Goal: Use online tool/utility: Utilize a website feature to perform a specific function

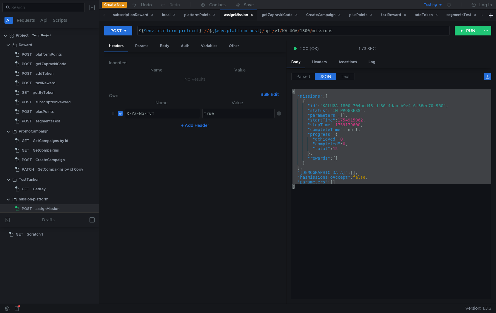
scroll to position [0, 13]
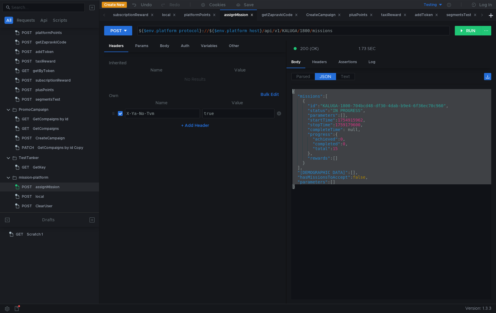
click at [309, 30] on div "${ $env . platform_protocol } : // ${ $env . platform_host } / api / v1 / KALUG…" at bounding box center [293, 35] width 312 height 14
type textarea "${$env.platform_protocol}://${$env.platform_host}/api/v1/KALUGA/1801/missions"
click at [469, 33] on button "RUN" at bounding box center [467, 31] width 27 height 10
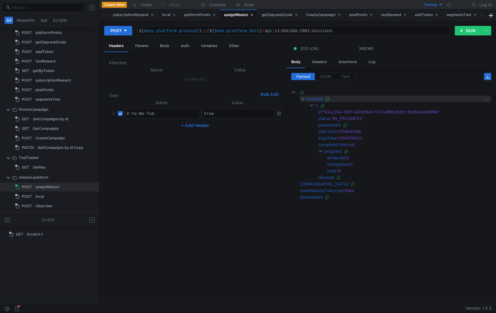
click at [302, 100] on clr-icon at bounding box center [302, 99] width 4 height 5
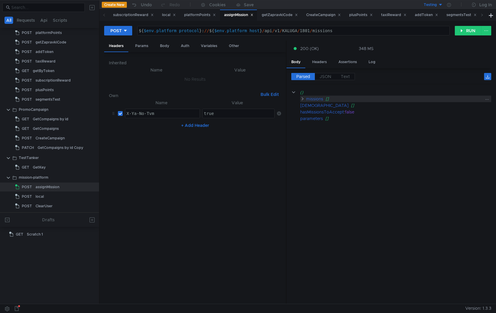
click at [302, 100] on clr-icon at bounding box center [302, 99] width 4 height 5
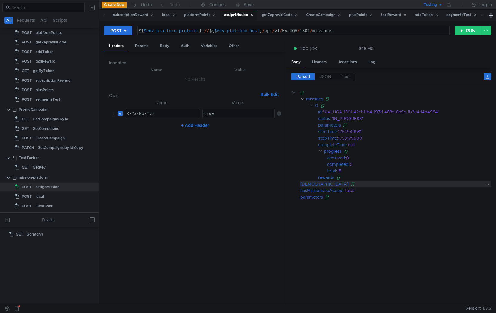
click at [305, 183] on div "[DEMOGRAPHIC_DATA]" at bounding box center [324, 184] width 48 height 7
click at [138, 43] on div "Params" at bounding box center [141, 46] width 23 height 11
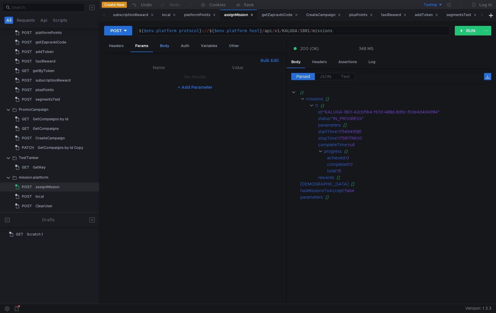
click at [163, 47] on div "Body" at bounding box center [164, 46] width 19 height 11
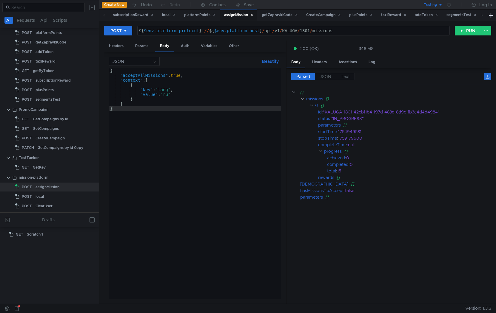
click at [180, 75] on div "{ "acceptAllMissions" : true , "context" : [ { "key" : "lang" , "value" : "ru" …" at bounding box center [195, 188] width 172 height 241
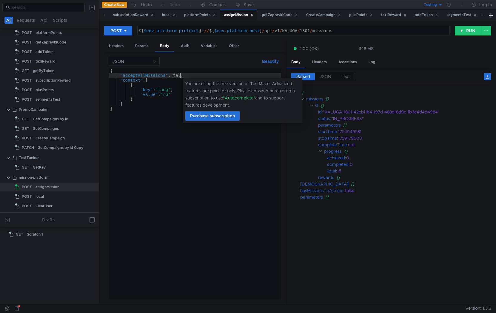
scroll to position [0, 5]
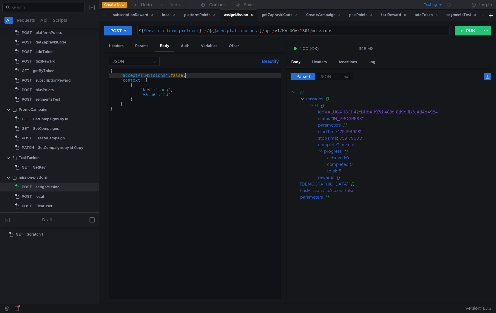
type textarea ""acceptAllMissions": false,"
click at [308, 33] on div "${ $env . platform_protocol } : // ${ $env . platform_host } / api / v1 / KALUG…" at bounding box center [293, 35] width 312 height 14
type textarea "${$env.platform_protocol}://${$env.platform_host}/api/v1/KALUGA/1802/missions"
click at [472, 29] on button "RUN" at bounding box center [467, 31] width 27 height 10
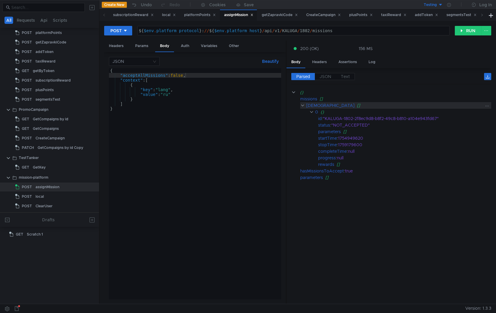
click at [301, 107] on clr-icon at bounding box center [302, 105] width 4 height 5
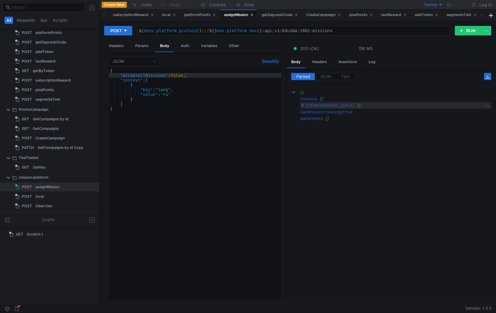
click at [301, 107] on clr-icon at bounding box center [302, 105] width 4 height 5
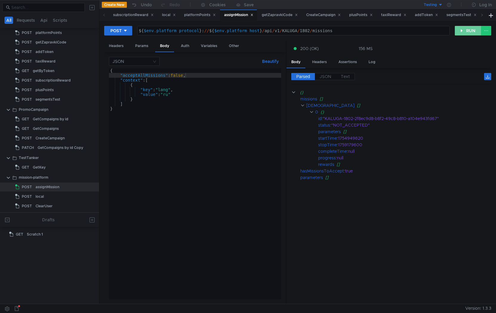
click at [463, 33] on button "RUN" at bounding box center [467, 31] width 27 height 10
click at [466, 30] on button "RUN" at bounding box center [467, 31] width 27 height 10
click at [302, 107] on clr-icon at bounding box center [302, 105] width 4 height 5
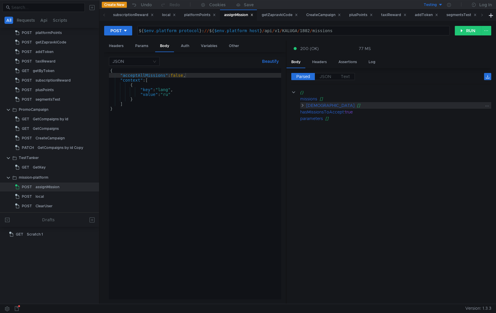
click at [302, 107] on clr-icon at bounding box center [302, 105] width 4 height 5
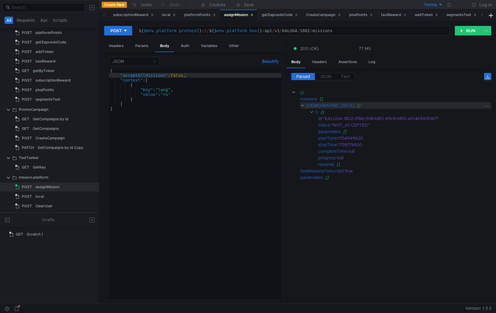
click at [302, 107] on clr-icon at bounding box center [302, 105] width 4 height 5
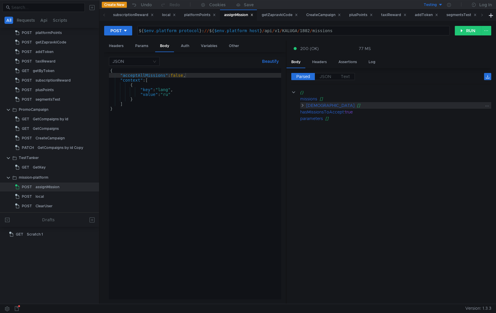
click at [302, 107] on clr-icon at bounding box center [302, 105] width 4 height 5
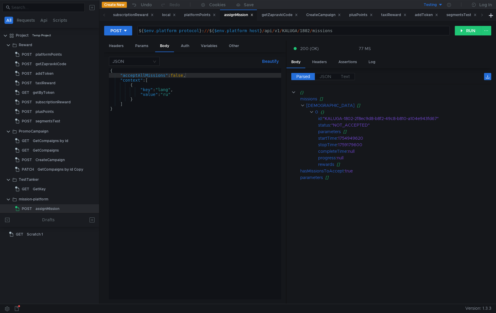
scroll to position [0, 5]
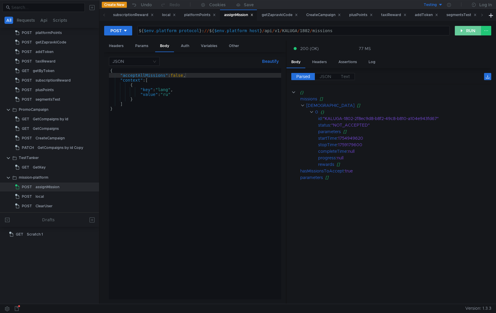
click at [466, 30] on button "RUN" at bounding box center [467, 31] width 27 height 10
click at [310, 31] on div "${ $env . platform_protocol } : // ${ $env . platform_host } / api / v1 / KALUG…" at bounding box center [293, 35] width 312 height 14
click at [468, 27] on button "RUN" at bounding box center [467, 31] width 27 height 10
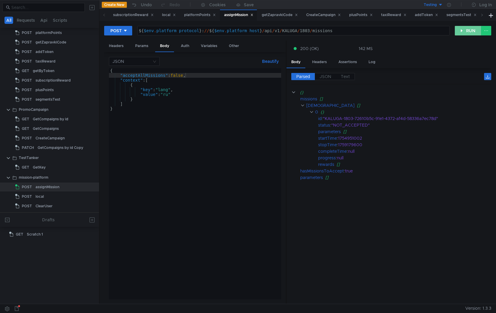
click at [468, 27] on button "RUN" at bounding box center [467, 31] width 27 height 10
click at [309, 31] on div "${ $env . platform_protocol } : // ${ $env . platform_host } / api / v1 / KALUG…" at bounding box center [293, 35] width 312 height 14
click at [466, 32] on button "RUN" at bounding box center [467, 31] width 27 height 10
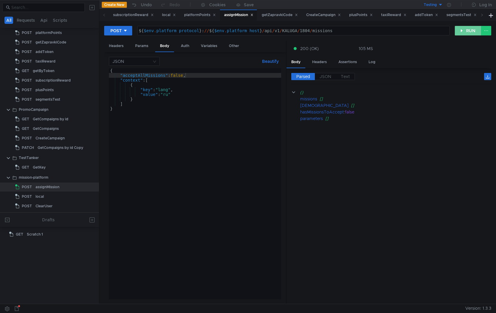
click at [466, 32] on button "RUN" at bounding box center [467, 31] width 27 height 10
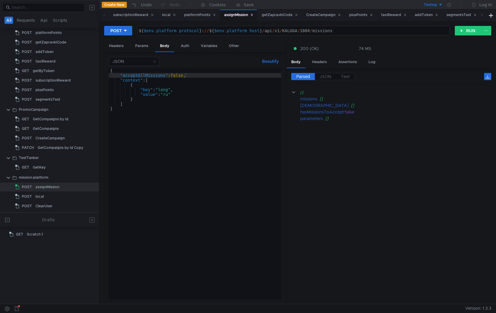
click at [308, 31] on div "${ $env . platform_protocol } : // ${ $env . platform_host } / api / v1 / KALUG…" at bounding box center [293, 35] width 312 height 14
click at [464, 30] on button "RUN" at bounding box center [467, 31] width 27 height 10
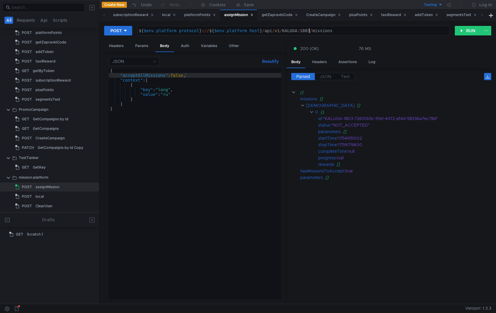
click at [309, 29] on div "${ $env . platform_protocol } : // ${ $env . platform_host } / api / v1 / KALUG…" at bounding box center [293, 35] width 312 height 14
type textarea "${$env.platform_protocol}://${$env.platform_host}/api/v1/KALUGA/1804/missions"
click at [465, 31] on button "RUN" at bounding box center [467, 31] width 27 height 10
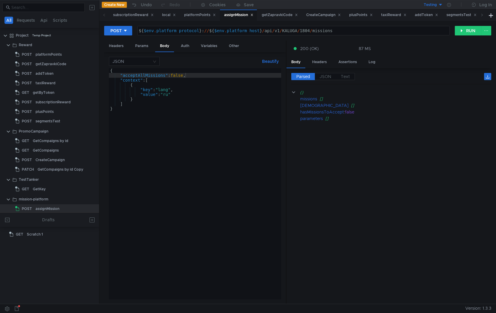
scroll to position [0, 5]
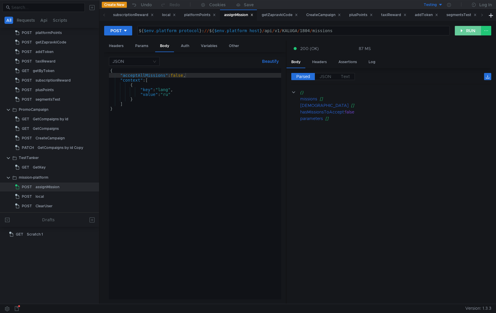
click at [466, 30] on button "RUN" at bounding box center [467, 31] width 27 height 10
click at [465, 33] on button "RUN" at bounding box center [467, 31] width 27 height 10
click at [327, 75] on span "JSON" at bounding box center [325, 76] width 12 height 5
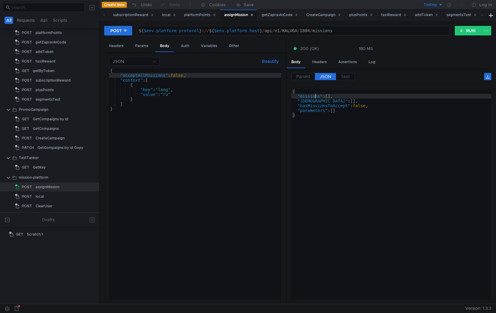
click at [315, 98] on div "{ "missions" : [ ] , "missionsToAccept" : [ ] , "hasMissionsToAccept" : false ,…" at bounding box center [391, 199] width 200 height 220
click at [299, 96] on div "{ "missions" : [ ] , "missionsToAccept" : [ ] , "hasMissionsToAccept" : false ,…" at bounding box center [391, 199] width 200 height 220
click at [179, 75] on div "{ "acceptAllMissions" : false , "context" : [ { "key" : "lang" , "value" : "ru"…" at bounding box center [195, 188] width 172 height 241
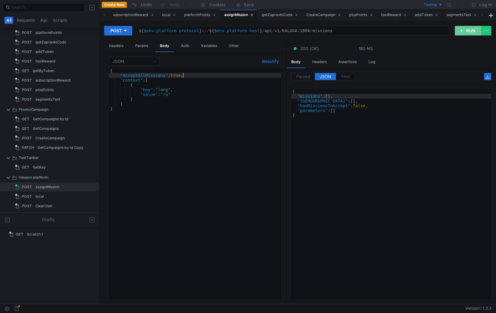
click at [466, 34] on button "RUN" at bounding box center [467, 31] width 27 height 10
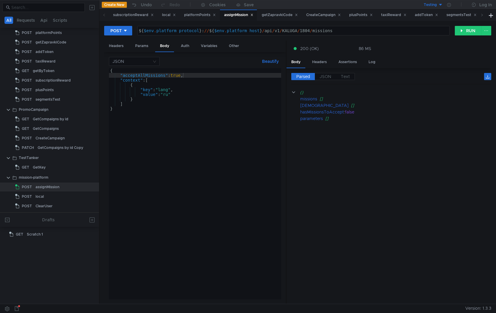
click at [180, 75] on div "{ "acceptAllMissions" : true , "context" : [ { "key" : "lang" , "value" : "ru" …" at bounding box center [195, 188] width 172 height 241
type textarea ""acceptAllMissions": false,"
click at [467, 33] on button "RUN" at bounding box center [467, 31] width 27 height 10
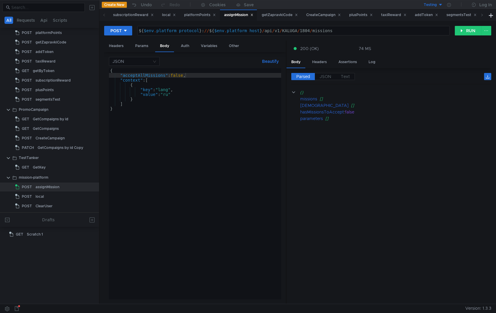
click at [307, 30] on div "${ $env . platform_protocol } : // ${ $env . platform_host } / api / v1 / KALUG…" at bounding box center [293, 35] width 312 height 14
click at [466, 28] on button "RUN" at bounding box center [467, 31] width 27 height 10
click at [308, 33] on div "${ $env . platform_protocol } : // ${ $env . platform_host } / api / v1 / KALUG…" at bounding box center [293, 35] width 312 height 14
type textarea "${$env.platform_protocol}://${$env.platform_host}/api/v1/KALUGA/1807/missions"
click at [462, 32] on button "RUN" at bounding box center [467, 31] width 27 height 10
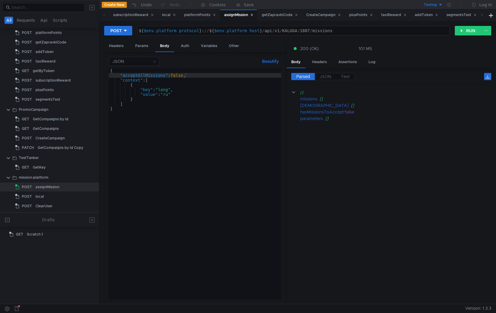
scroll to position [0, 5]
click at [460, 30] on button "RUN" at bounding box center [467, 31] width 27 height 10
click at [461, 30] on button "RUN" at bounding box center [467, 31] width 27 height 10
click at [307, 31] on div "${ $env . platform_protocol } : // ${ $env . platform_host } / api / v1 / KALUG…" at bounding box center [293, 35] width 312 height 14
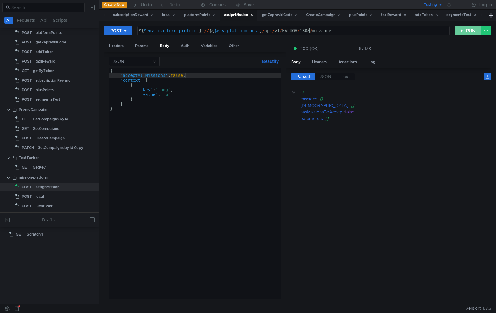
type textarea "${$env.platform_protocol}://${$env.platform_host}/api/v1/KALUGA/1808/missions"
click at [471, 32] on button "RUN" at bounding box center [467, 31] width 27 height 10
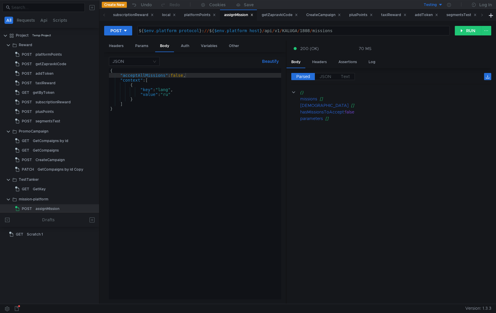
scroll to position [0, 5]
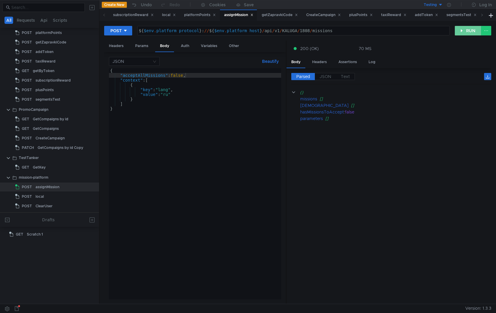
click at [460, 32] on button "RUN" at bounding box center [467, 31] width 27 height 10
click at [308, 31] on div "${ $env . platform_protocol } : // ${ $env . platform_host } / api / v1 / KALUG…" at bounding box center [293, 35] width 312 height 14
type textarea "${$env.platform_protocol}://${$env.platform_host}/api/v1/KALUGA/1809/missions"
click at [462, 30] on button "RUN" at bounding box center [467, 31] width 27 height 10
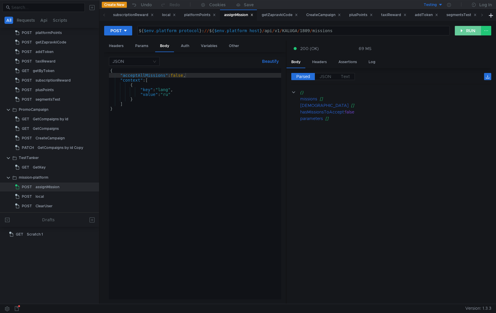
click at [465, 29] on button "RUN" at bounding box center [467, 31] width 27 height 10
click at [308, 32] on div "${ $env . platform_protocol } : // ${ $env . platform_host } / api / v1 / KALUG…" at bounding box center [293, 35] width 312 height 14
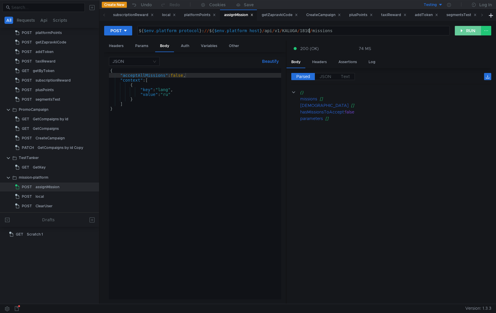
type textarea "${$env.platform_protocol}://${$env.platform_host}/api/v1/KALUGA/1810/missions"
click at [457, 32] on button "RUN" at bounding box center [467, 31] width 27 height 10
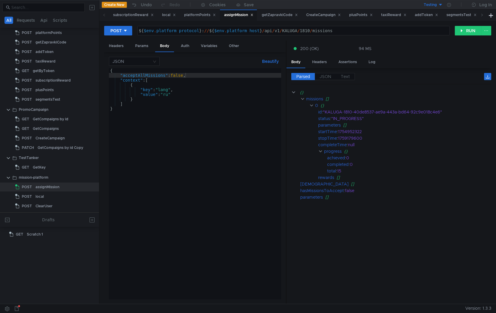
click at [250, 94] on div "{ "acceptAllMissions" : false , "context" : [ { "key" : "lang" , "value" : "ru"…" at bounding box center [195, 188] width 172 height 241
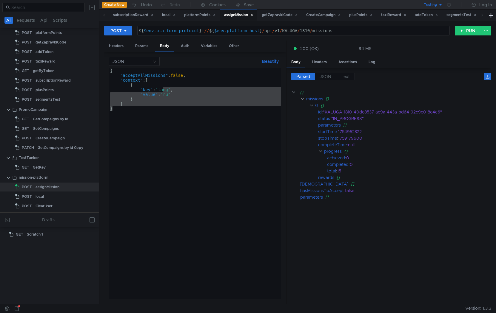
drag, startPoint x: 188, startPoint y: 109, endPoint x: 116, endPoint y: 76, distance: 78.6
click at [116, 76] on div "{ "acceptAllMissions" : false , "context" : [ { "key" : "lang" , "value" : "ru"…" at bounding box center [195, 188] width 172 height 241
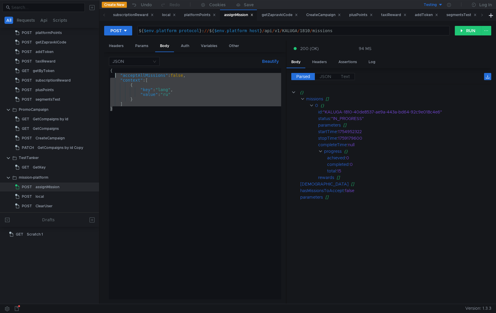
click at [145, 80] on div "{ "acceptAllMissions" : false , "context" : [ { "key" : "lang" , "value" : "ru"…" at bounding box center [195, 188] width 172 height 241
type textarea ""context": ["
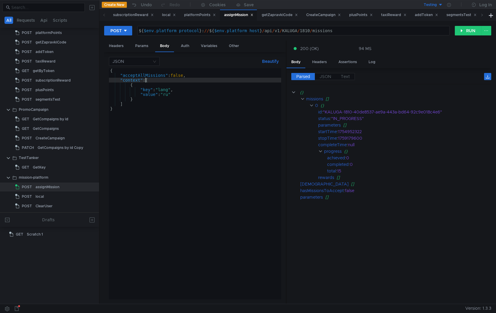
scroll to position [0, 3]
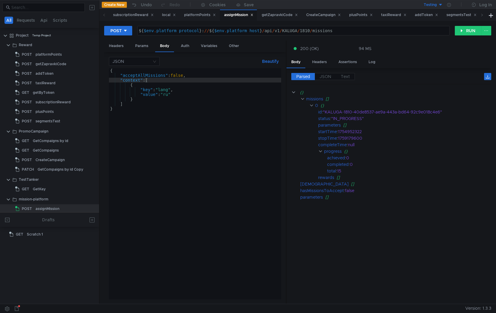
scroll to position [0, 3]
